Goal: Task Accomplishment & Management: Complete application form

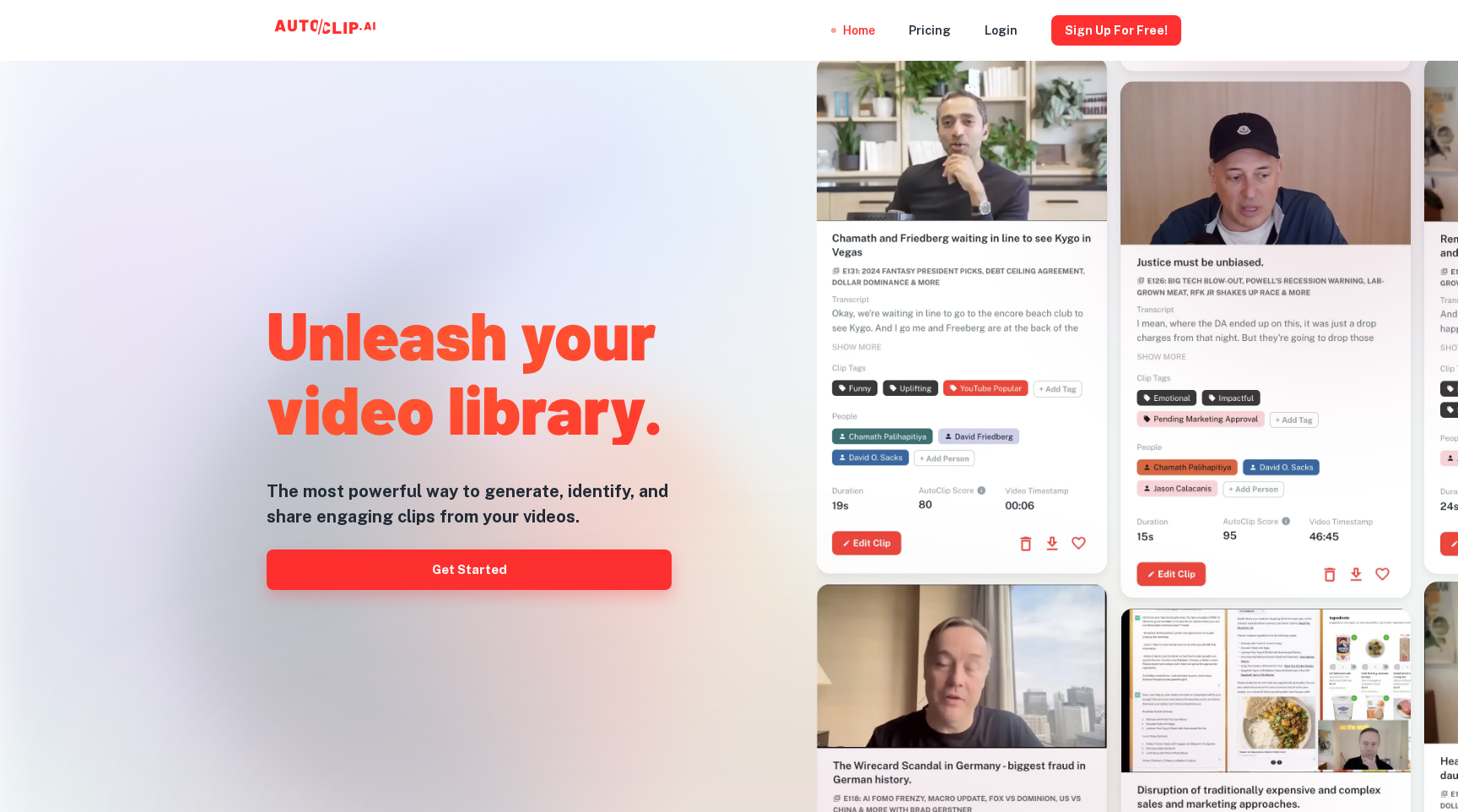
click at [460, 575] on link "Get Started" at bounding box center [469, 570] width 406 height 41
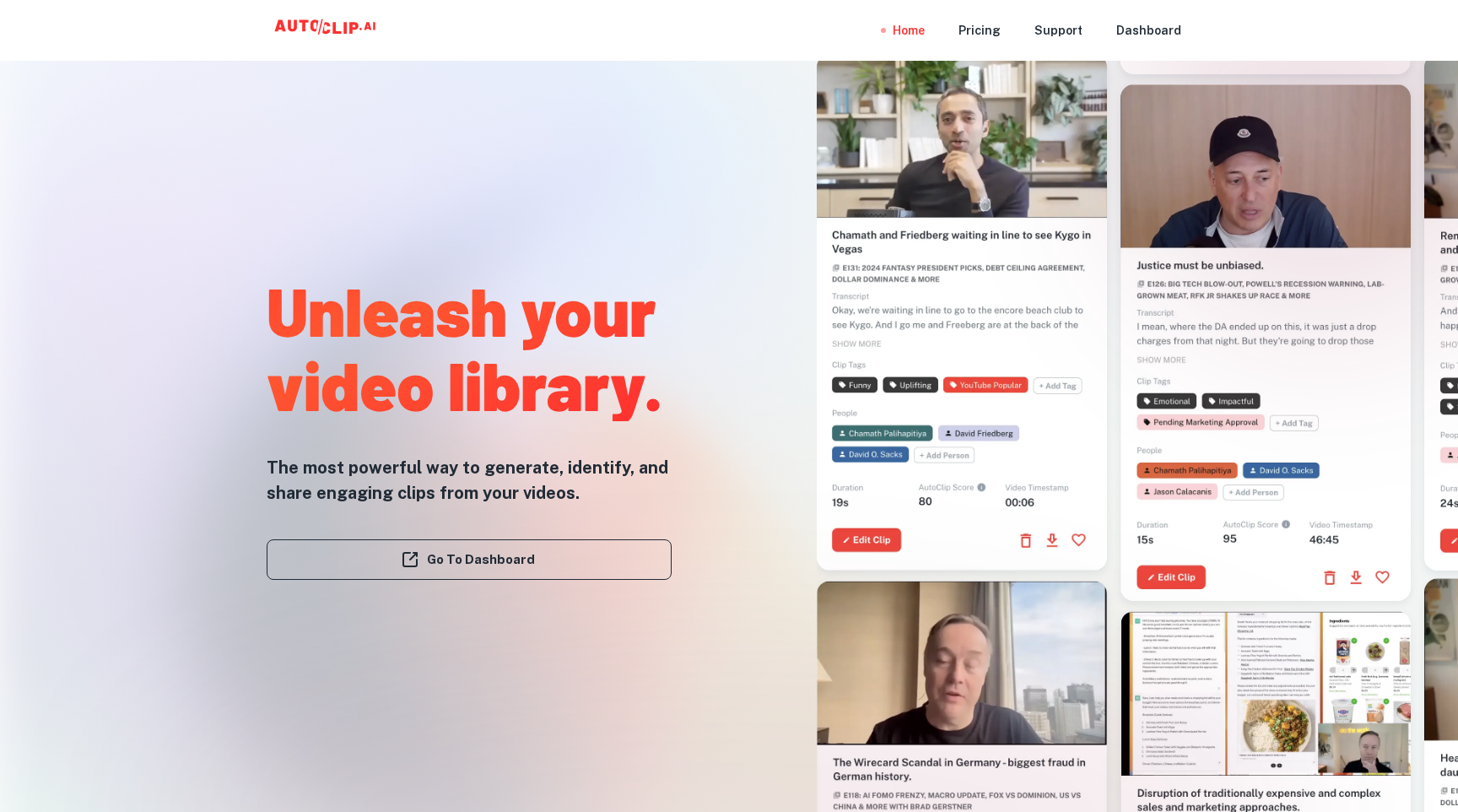
click at [636, 279] on h1 "Unleash your video library." at bounding box center [469, 347] width 406 height 148
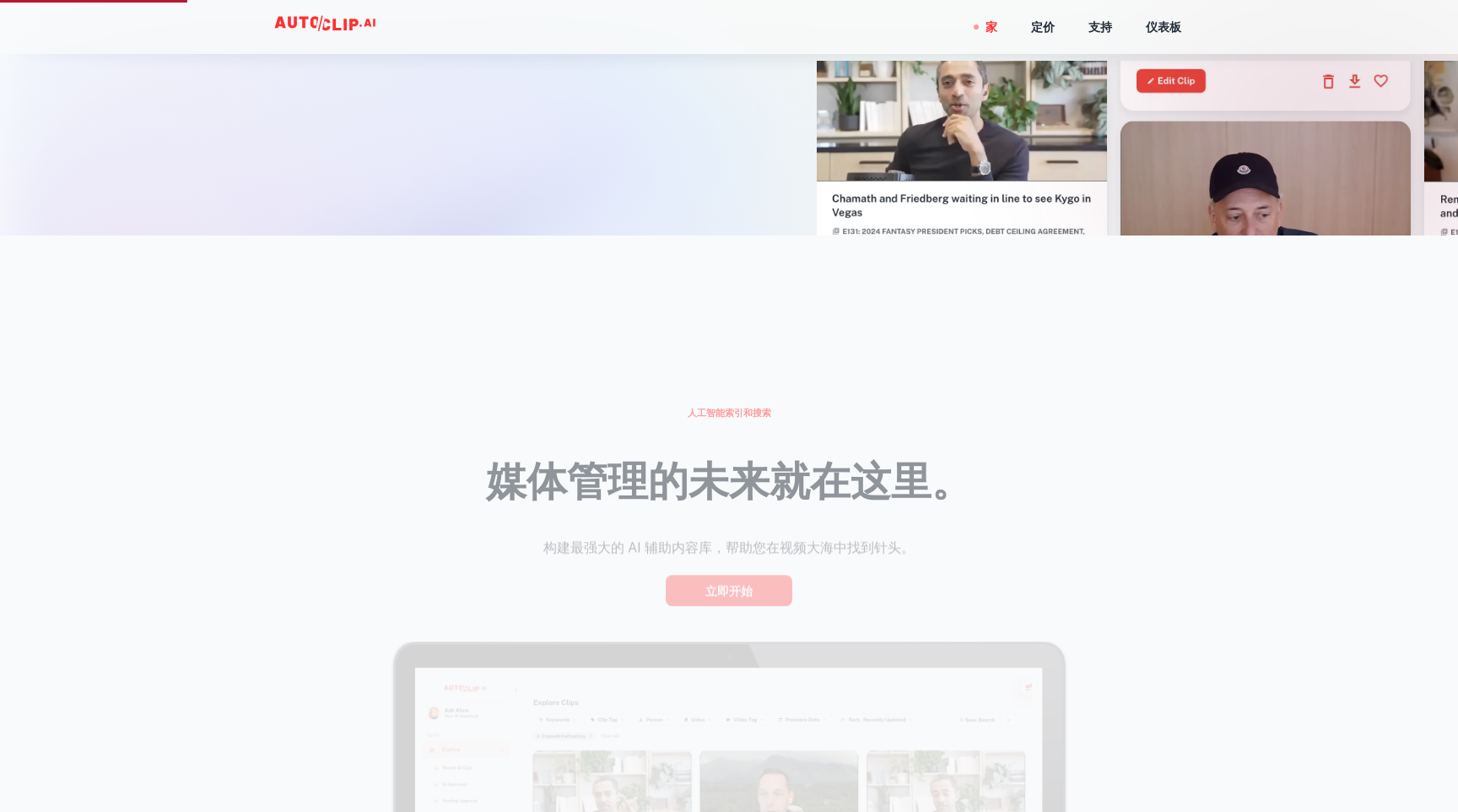
scroll to position [643, 0]
